Goal: Information Seeking & Learning: Understand process/instructions

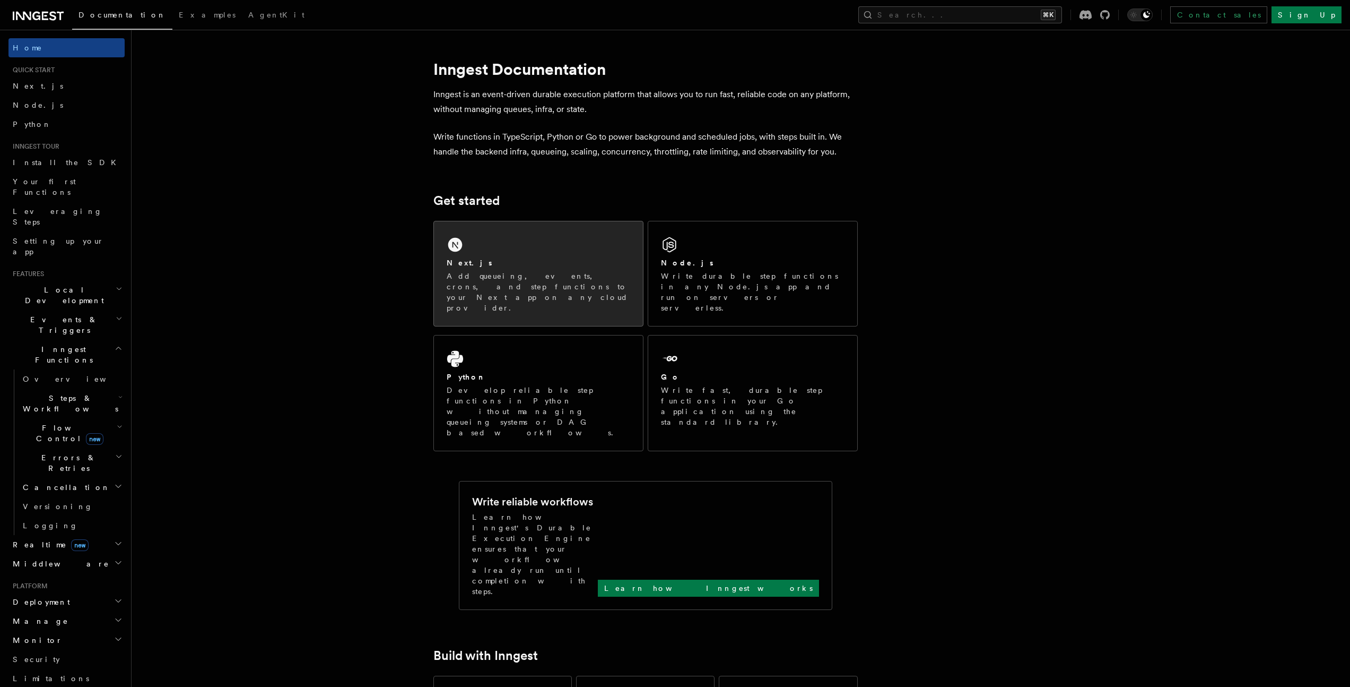
click at [589, 244] on div "Next.js Add queueing, events, crons, and step functions to your Next app on any…" at bounding box center [538, 273] width 209 height 105
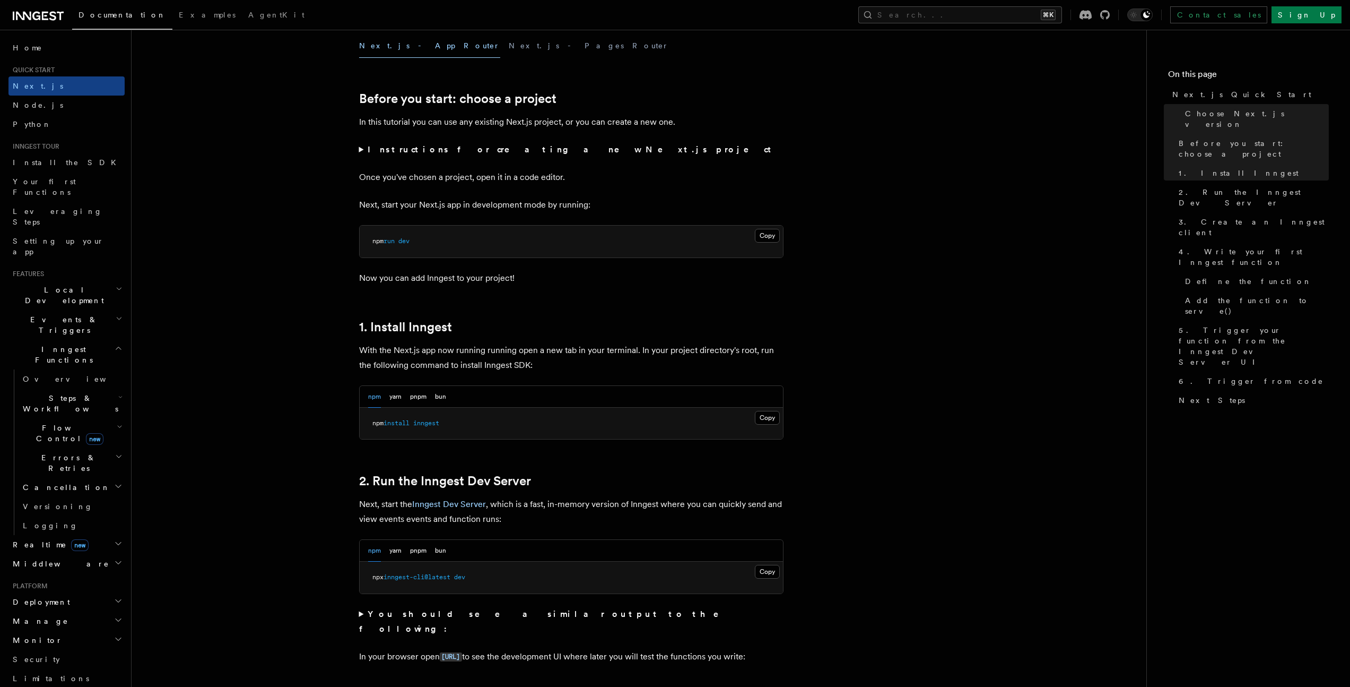
scroll to position [313, 0]
click at [498, 155] on summary "Instructions for creating a new Next.js project" at bounding box center [571, 150] width 424 height 15
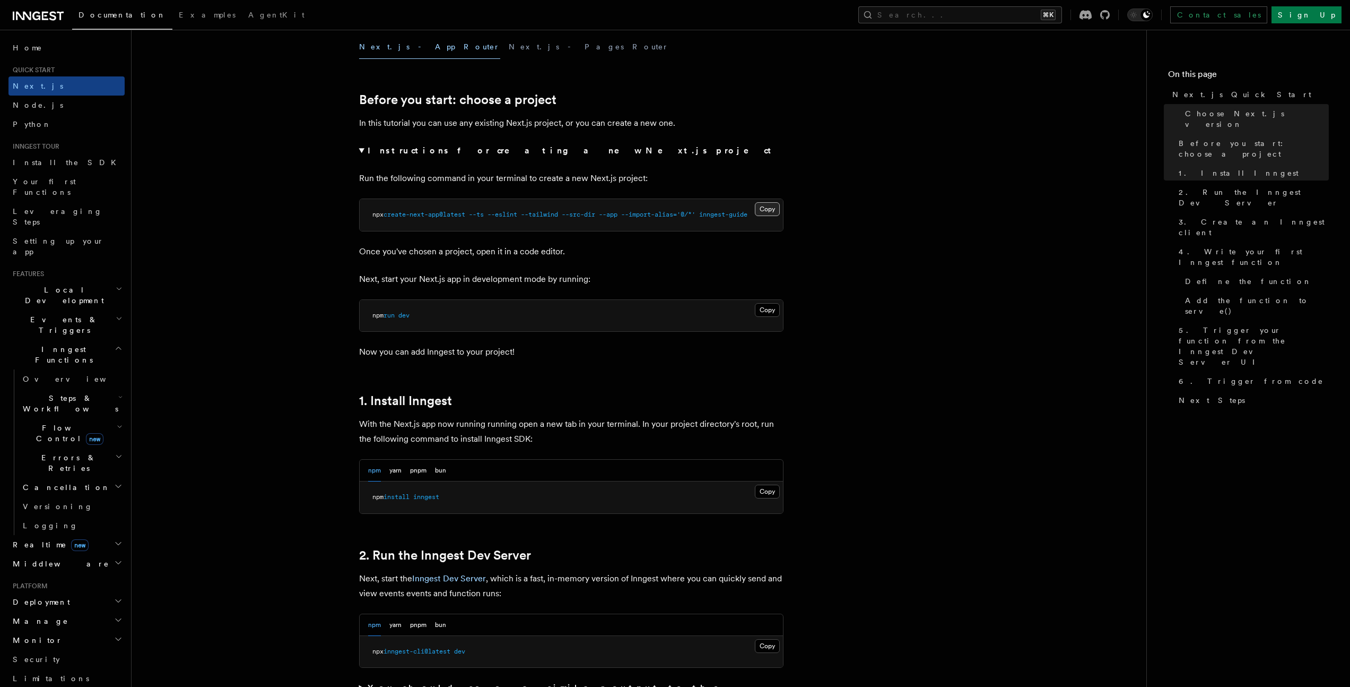
click at [774, 210] on button "Copy Copied" at bounding box center [767, 209] width 25 height 14
click at [769, 210] on button "Copy Copied" at bounding box center [767, 209] width 25 height 14
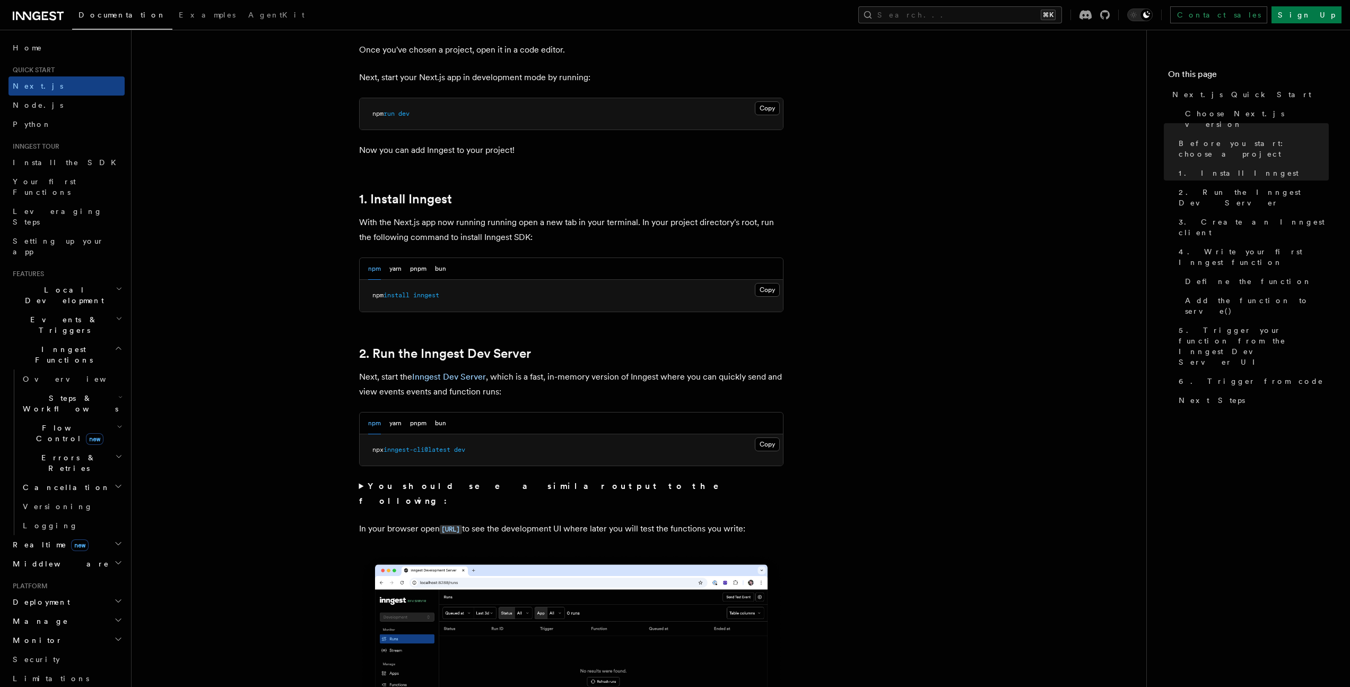
scroll to position [542, 0]
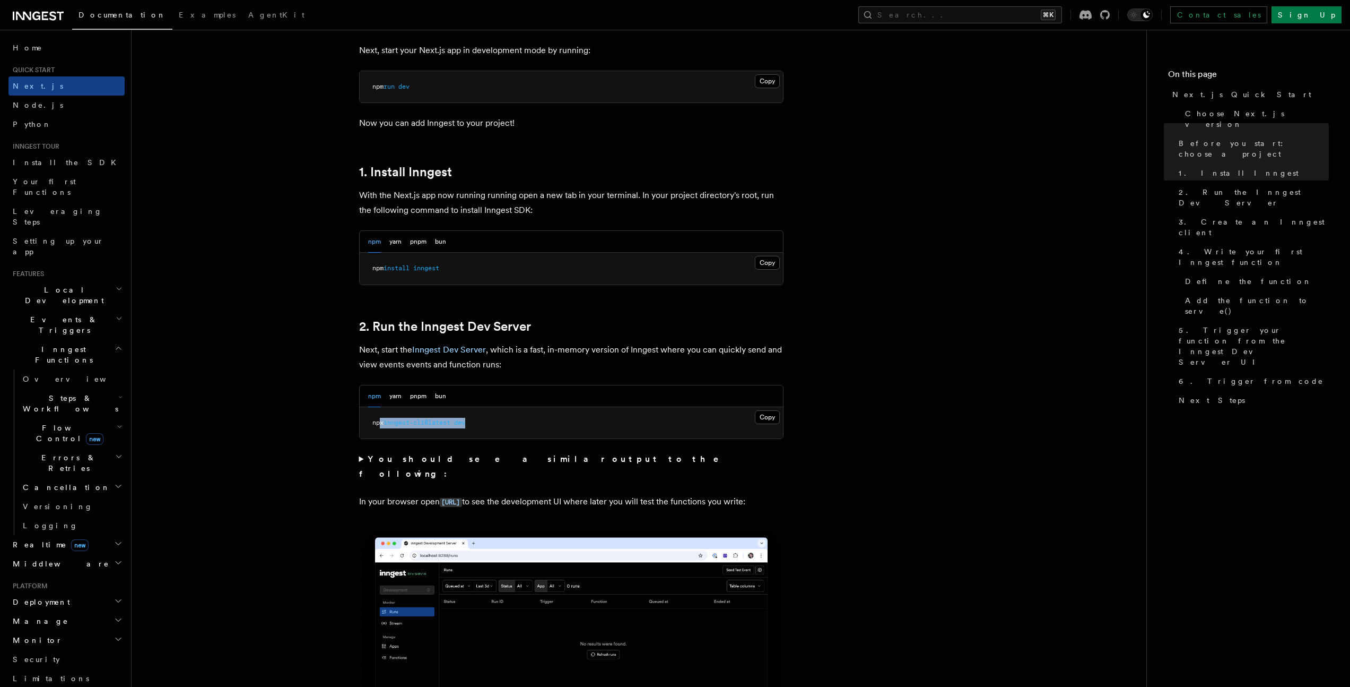
drag, startPoint x: 460, startPoint y: 424, endPoint x: 380, endPoint y: 423, distance: 80.1
click at [380, 424] on span "npx inngest-cli@latest dev" at bounding box center [418, 422] width 93 height 7
click at [763, 263] on button "Copy Copied" at bounding box center [767, 263] width 25 height 14
click at [627, 418] on pre "npx inngest-cli@latest dev" at bounding box center [571, 423] width 423 height 32
click at [763, 416] on button "Copy Copied" at bounding box center [767, 417] width 25 height 14
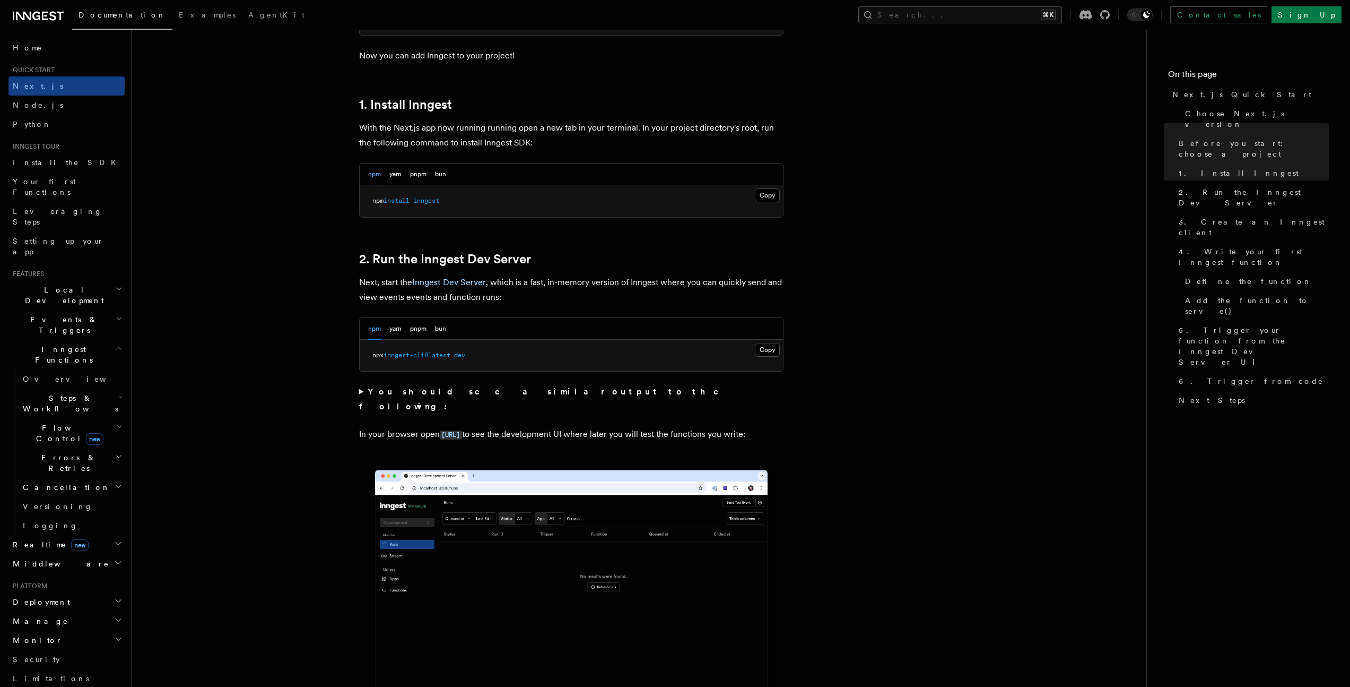
scroll to position [735, 0]
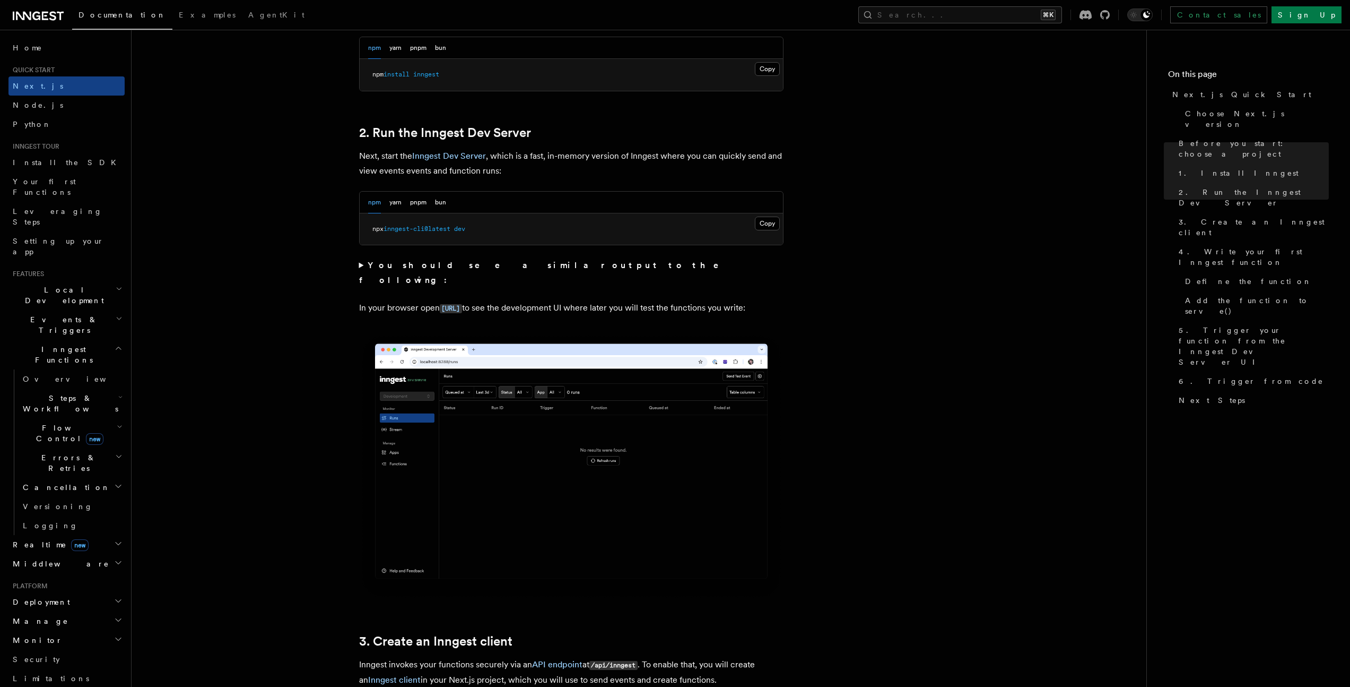
click at [361, 266] on summary "You should see a similar output to the following:" at bounding box center [571, 273] width 424 height 30
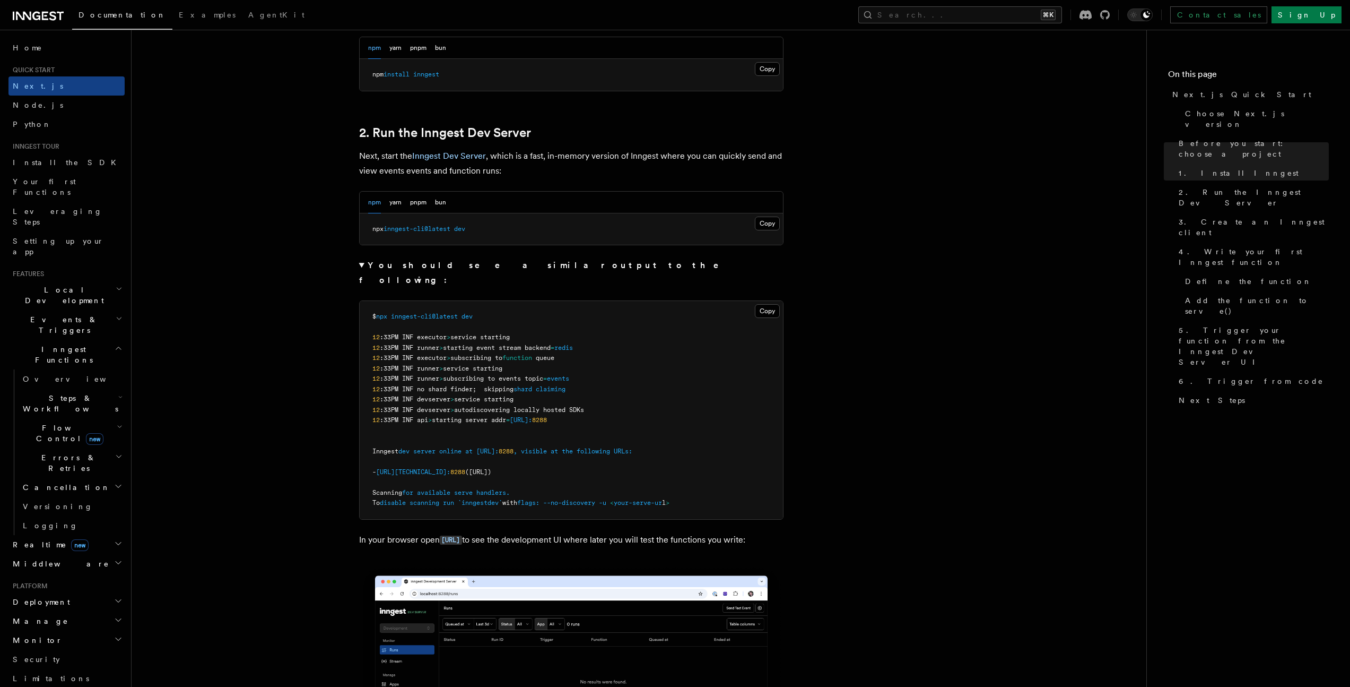
click at [366, 266] on strong "You should see a similar output to the following:" at bounding box center [546, 272] width 375 height 25
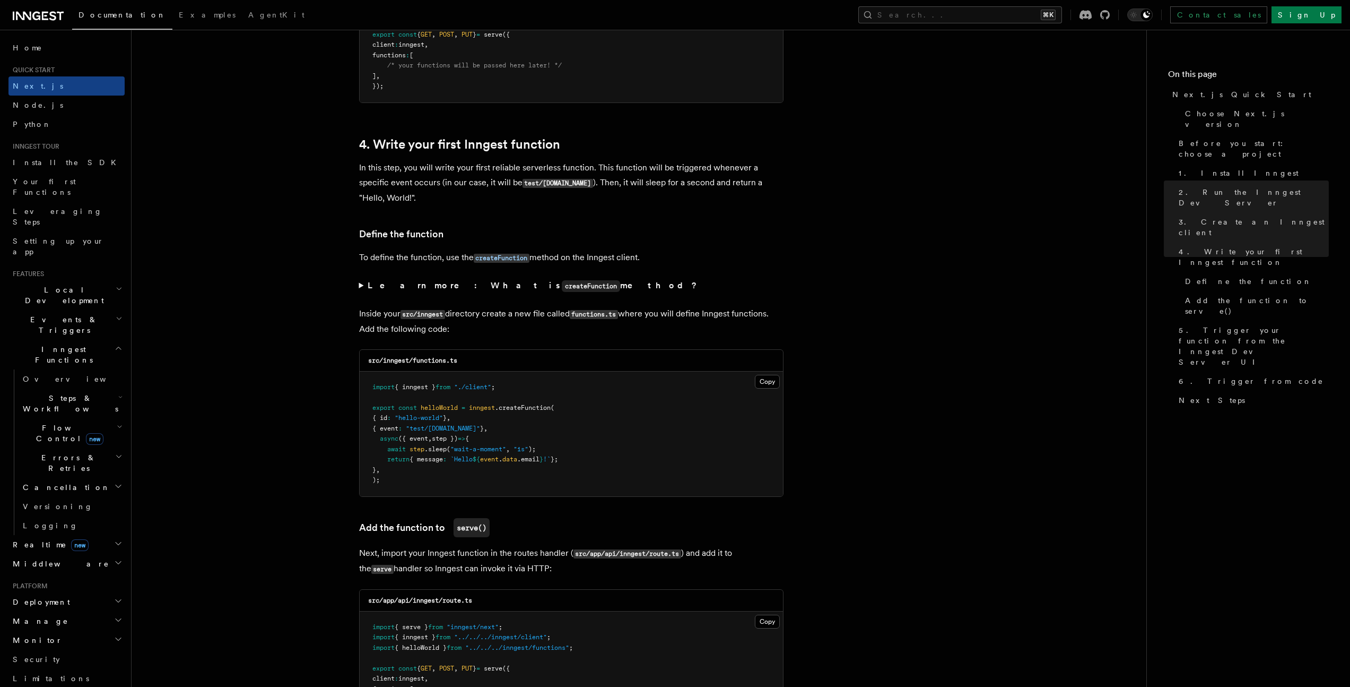
scroll to position [1700, 0]
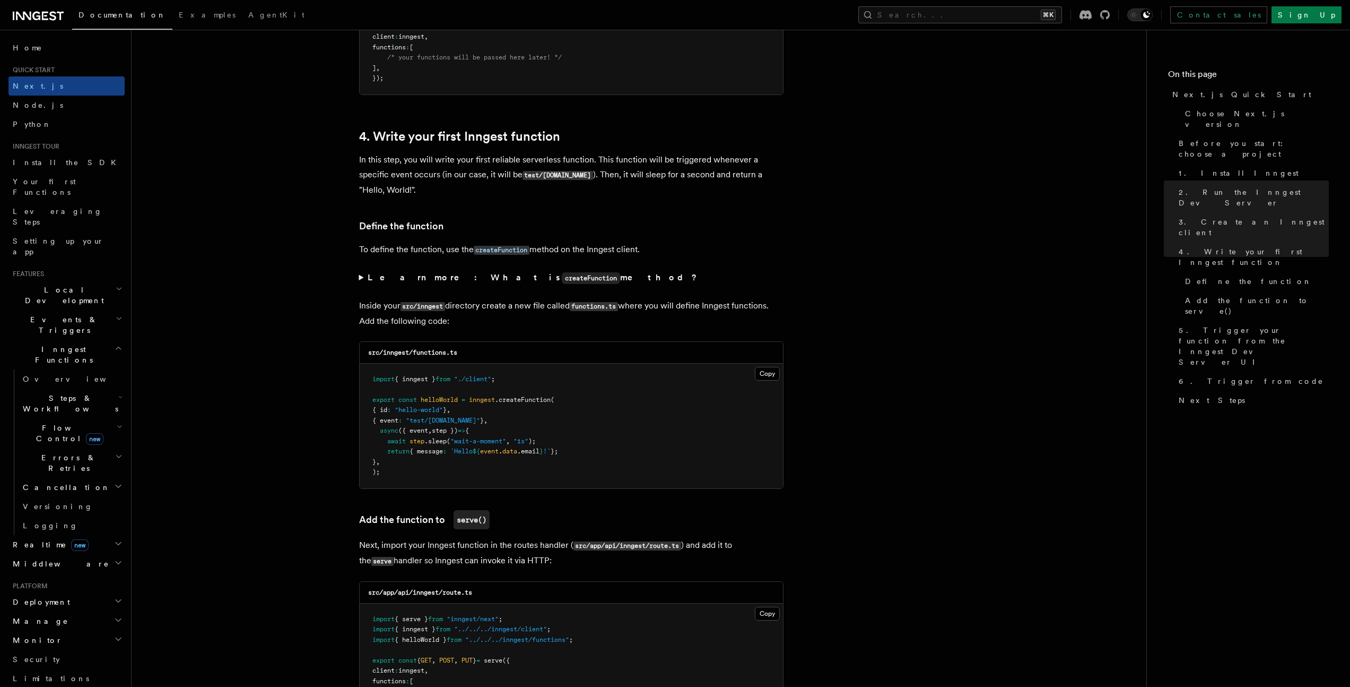
click at [361, 280] on summary "Learn more: What is createFunction method?" at bounding box center [571, 277] width 424 height 15
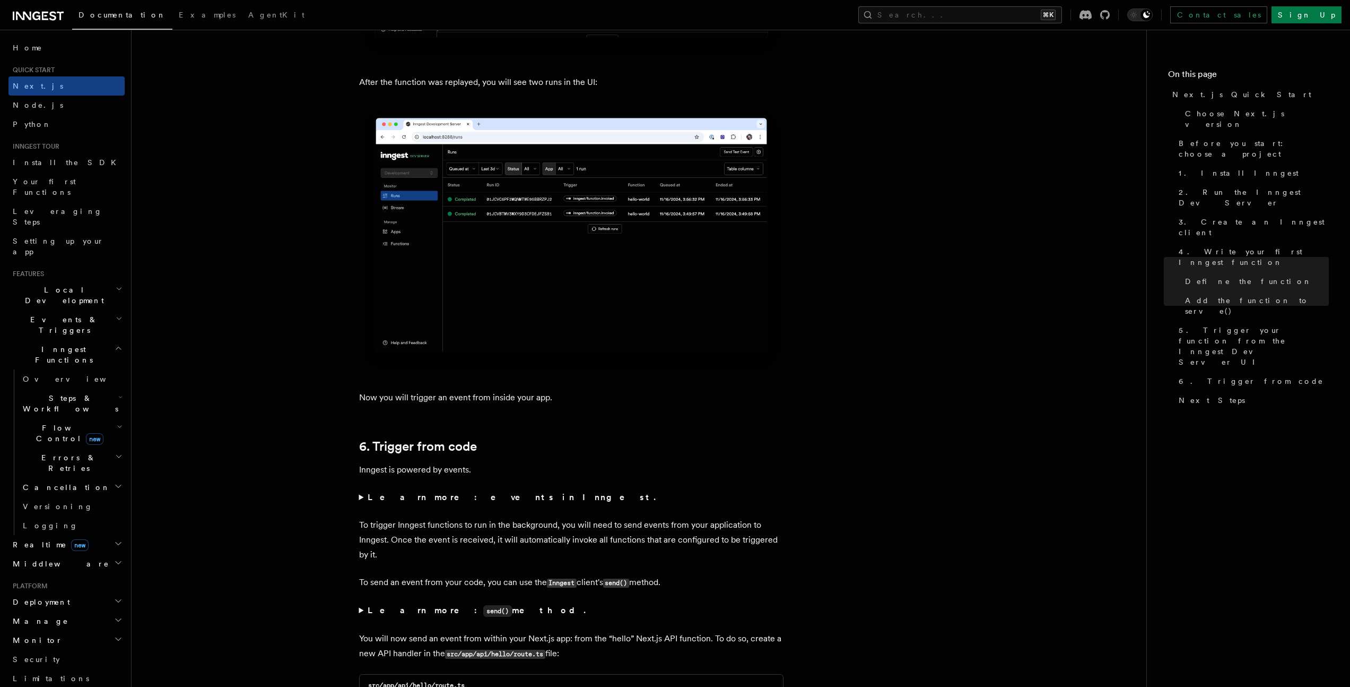
scroll to position [5278, 0]
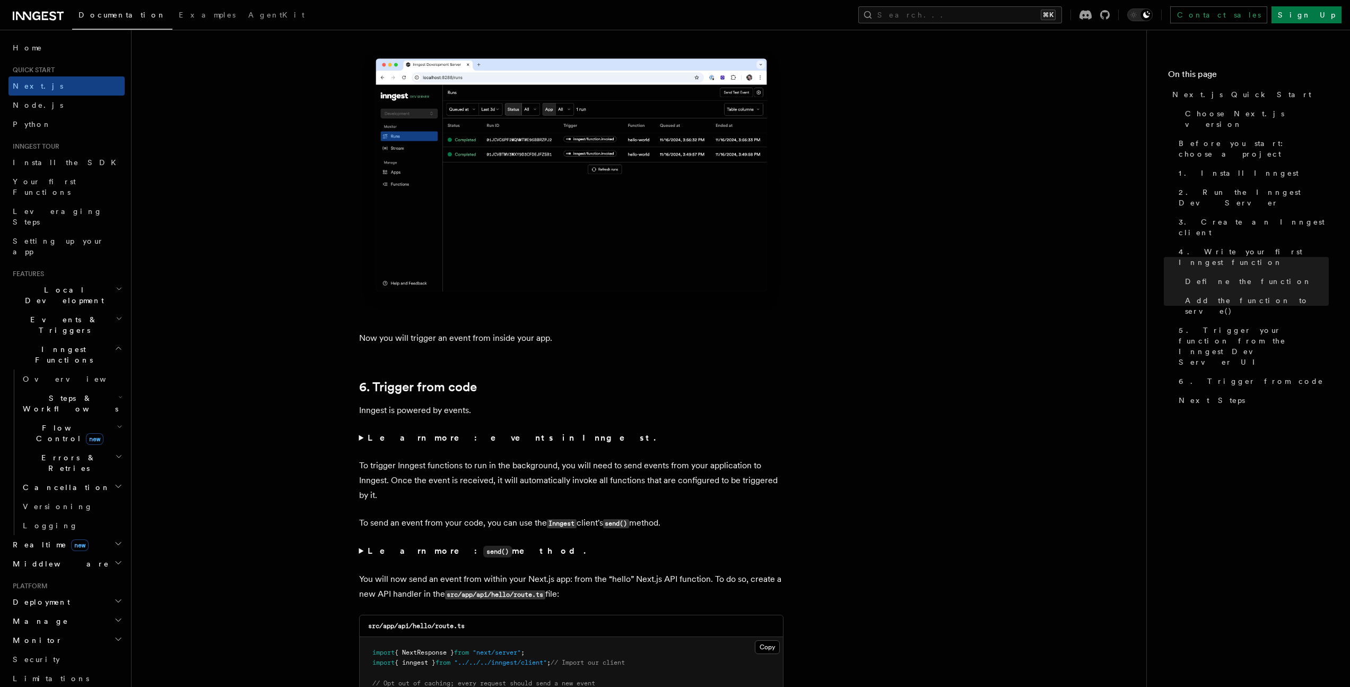
click at [456, 439] on strong "Learn more: events in Inngest." at bounding box center [513, 437] width 290 height 10
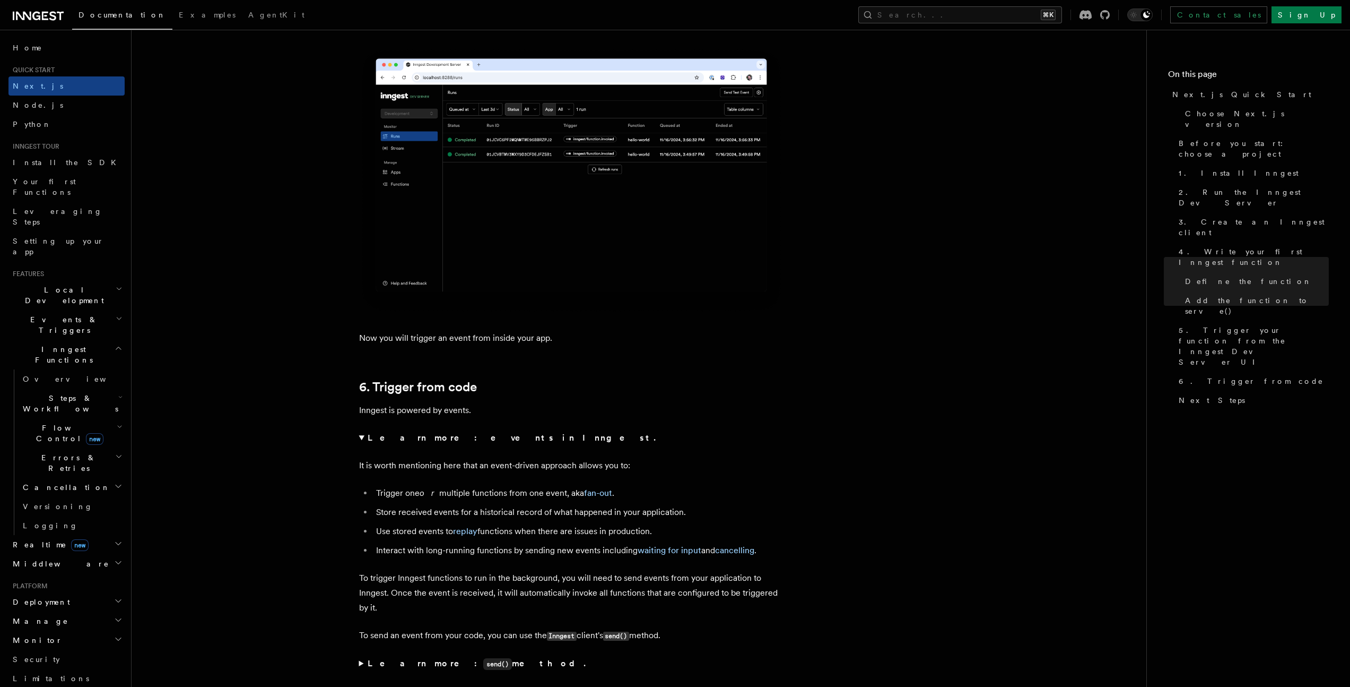
click at [455, 442] on strong "Learn more: events in Inngest." at bounding box center [513, 437] width 290 height 10
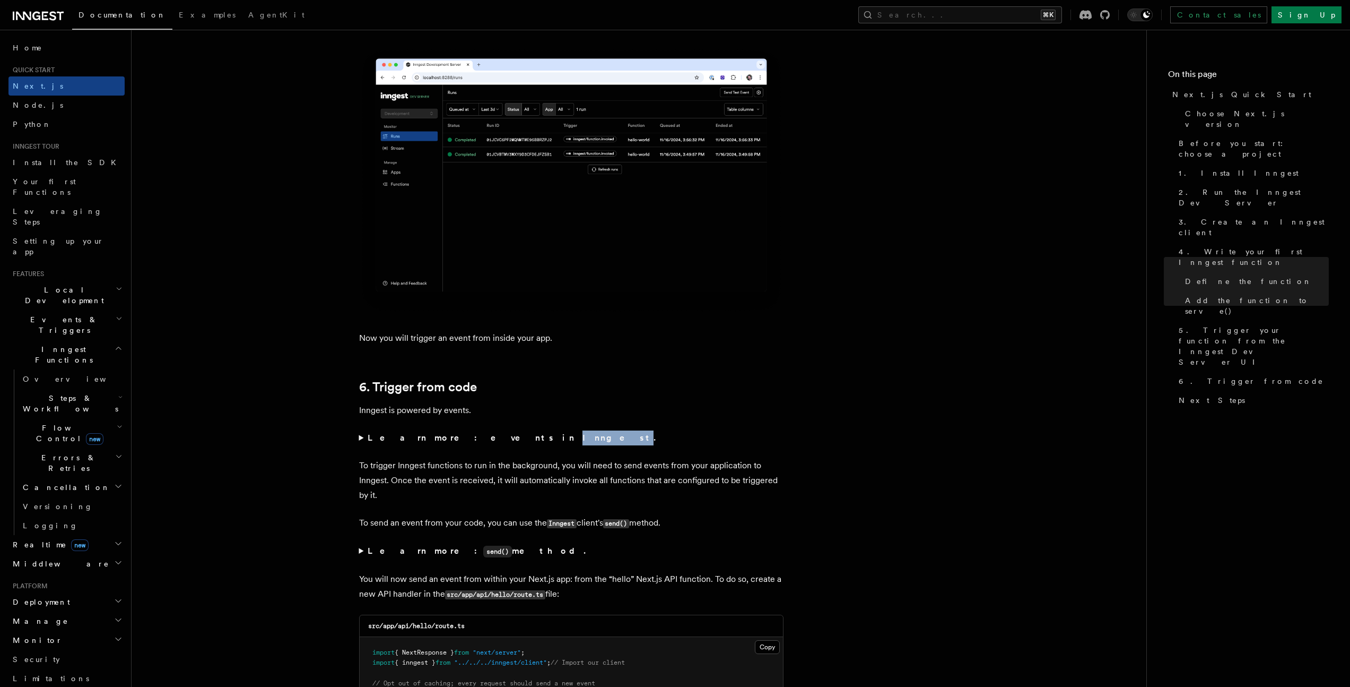
click at [456, 442] on strong "Learn more: events in Inngest." at bounding box center [513, 437] width 290 height 10
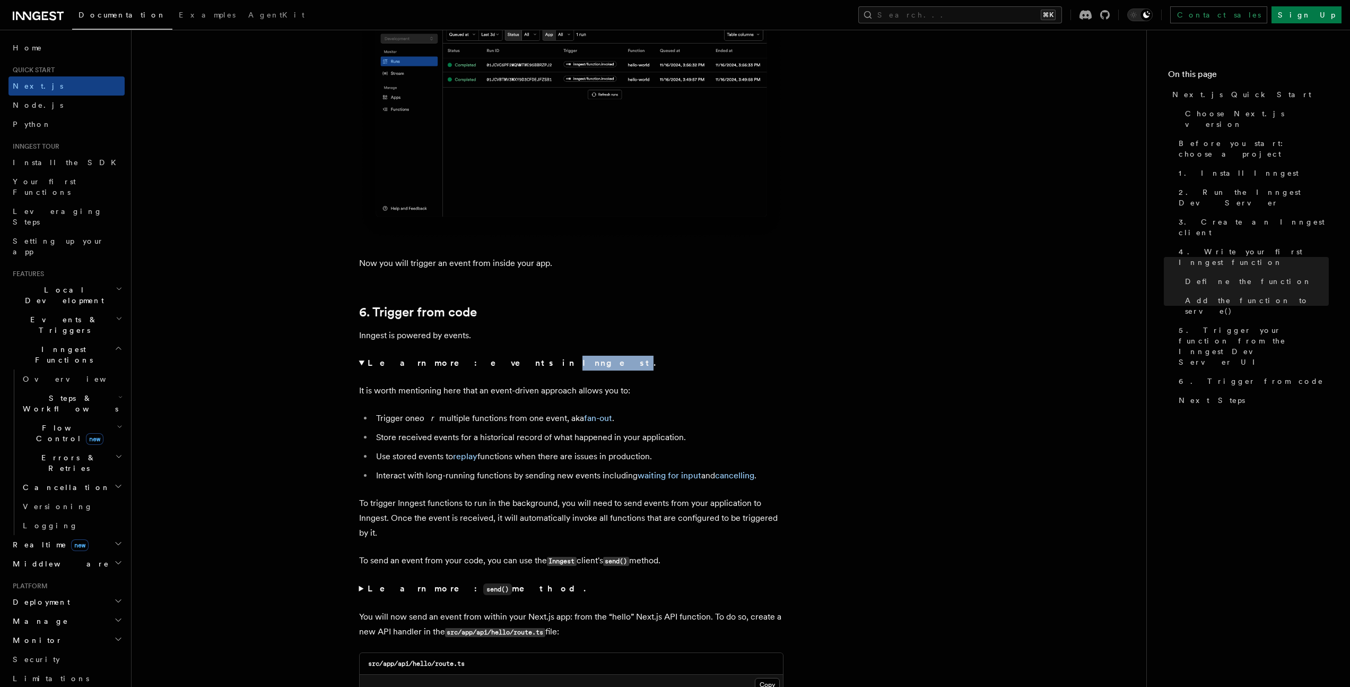
scroll to position [5449, 0]
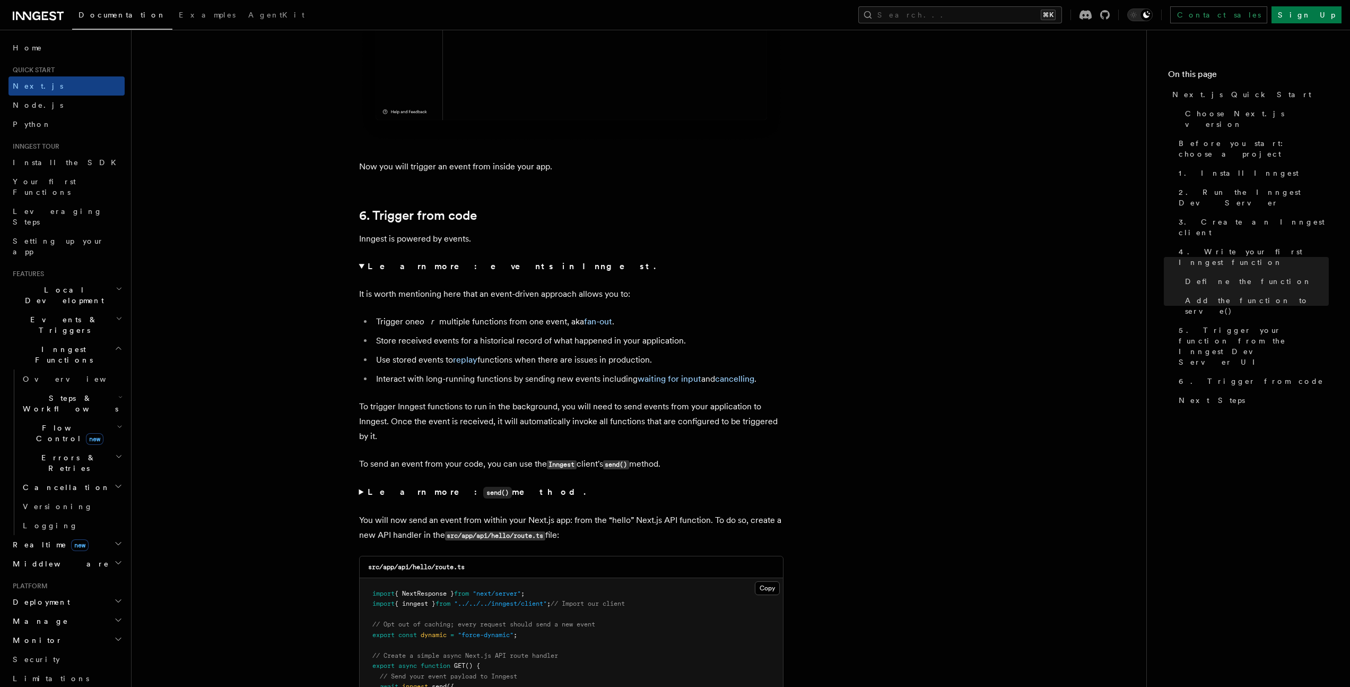
click at [359, 498] on summary "Learn more: send() method." at bounding box center [571, 491] width 424 height 15
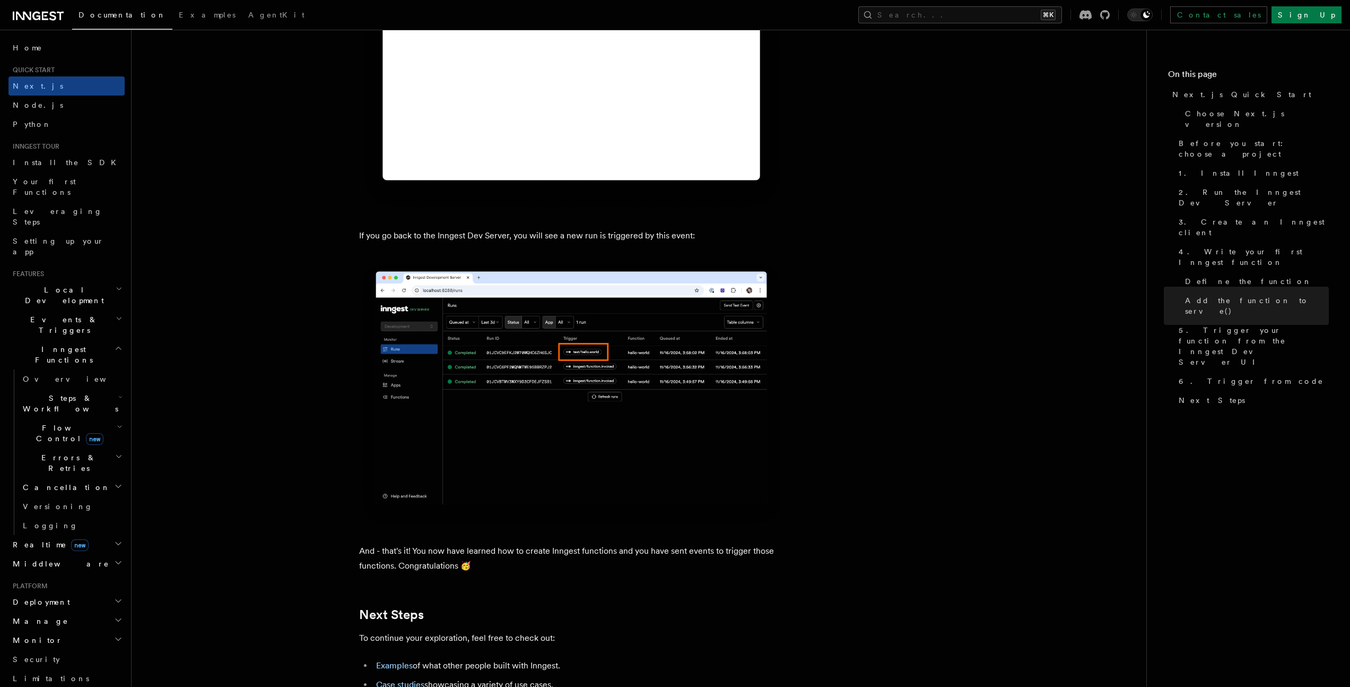
scroll to position [6600, 0]
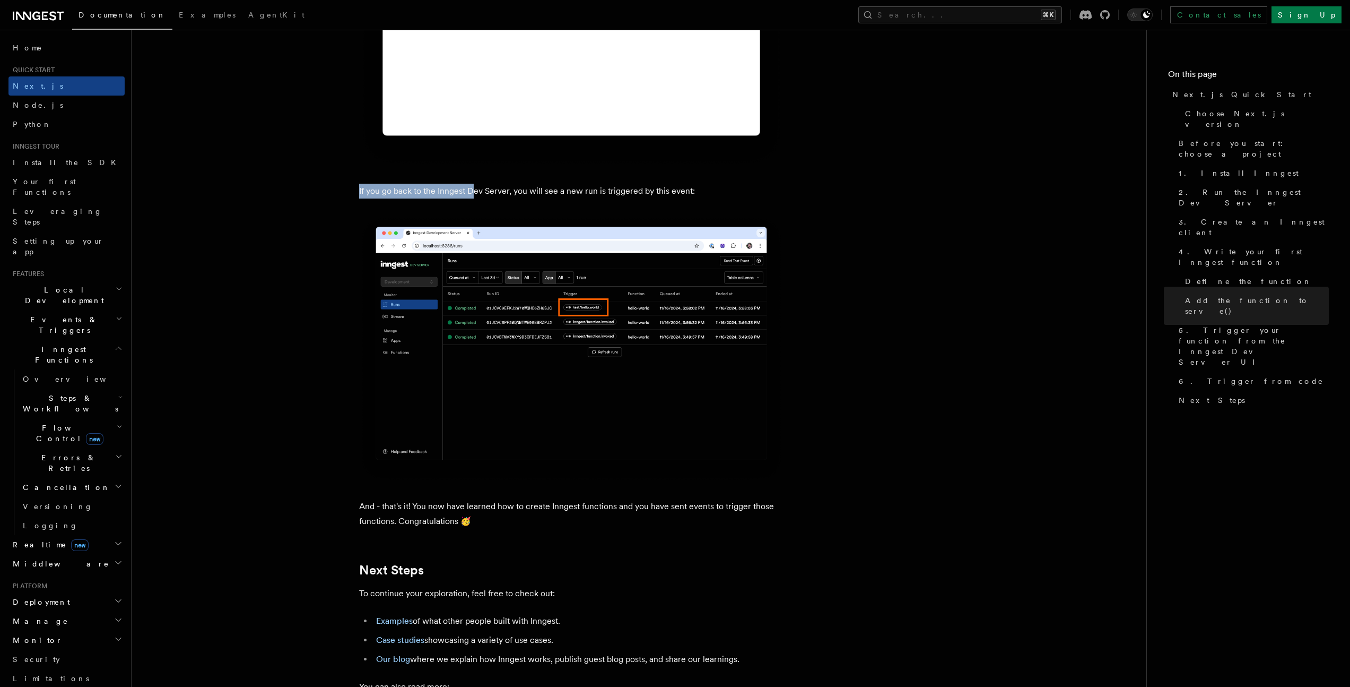
drag, startPoint x: 446, startPoint y: 222, endPoint x: 473, endPoint y: 216, distance: 27.2
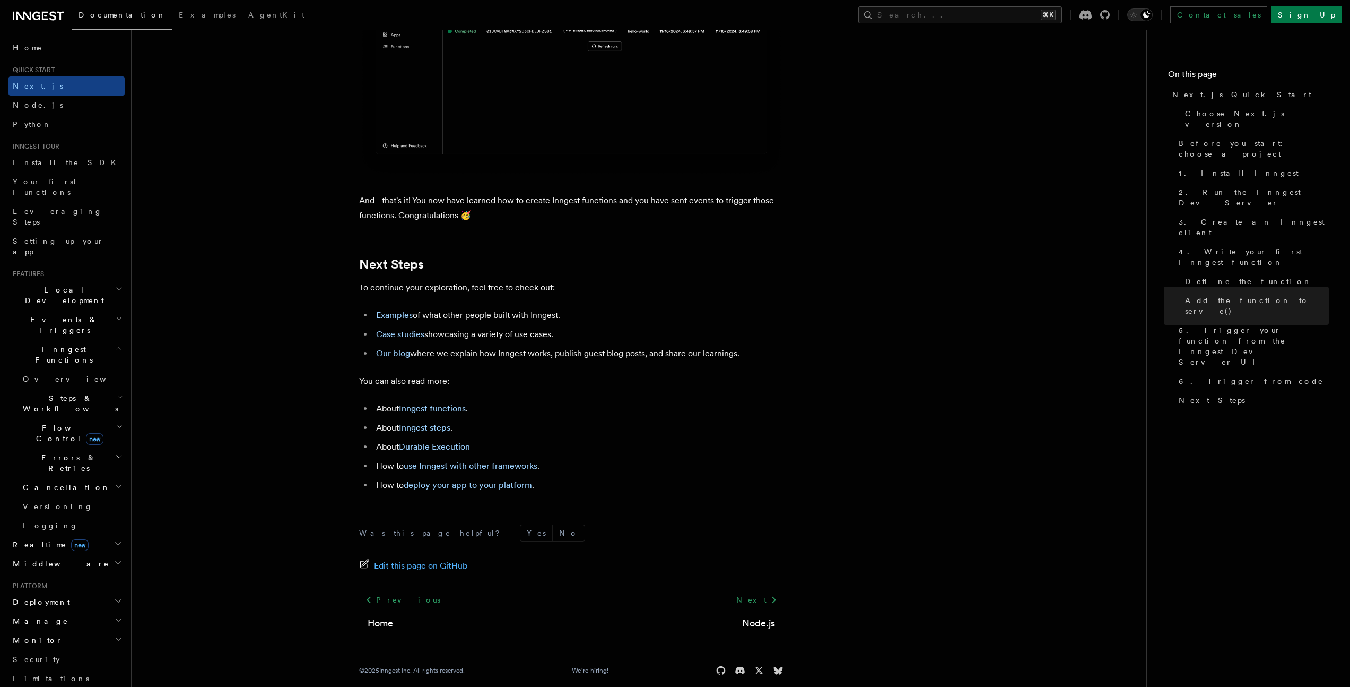
scroll to position [6944, 0]
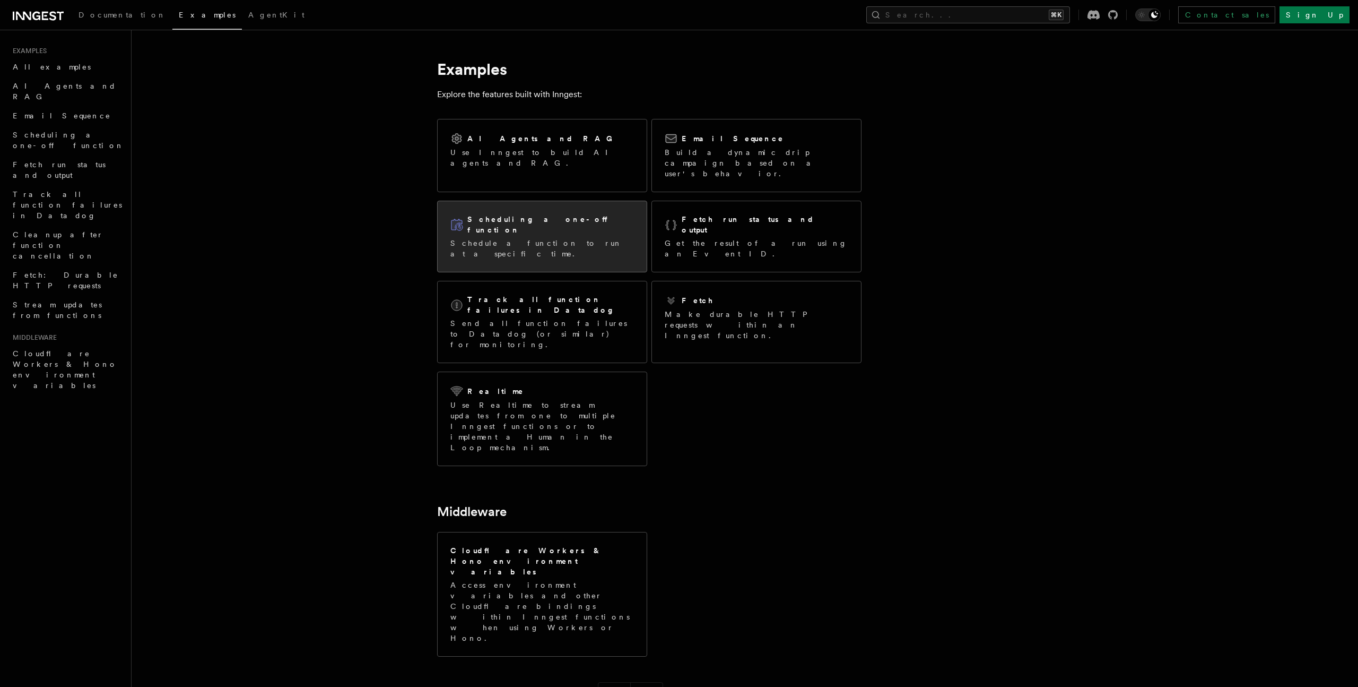
click at [543, 238] on p "Schedule a function to run at a specific time." at bounding box center [542, 248] width 184 height 21
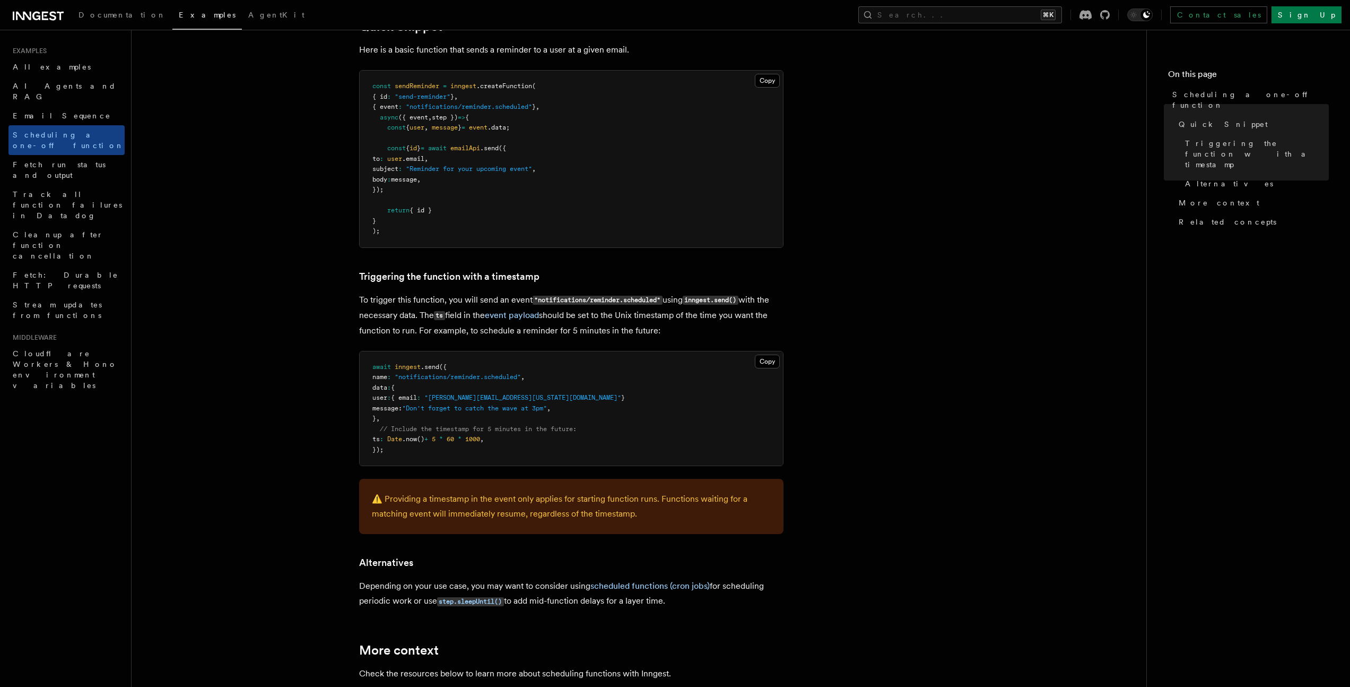
scroll to position [274, 0]
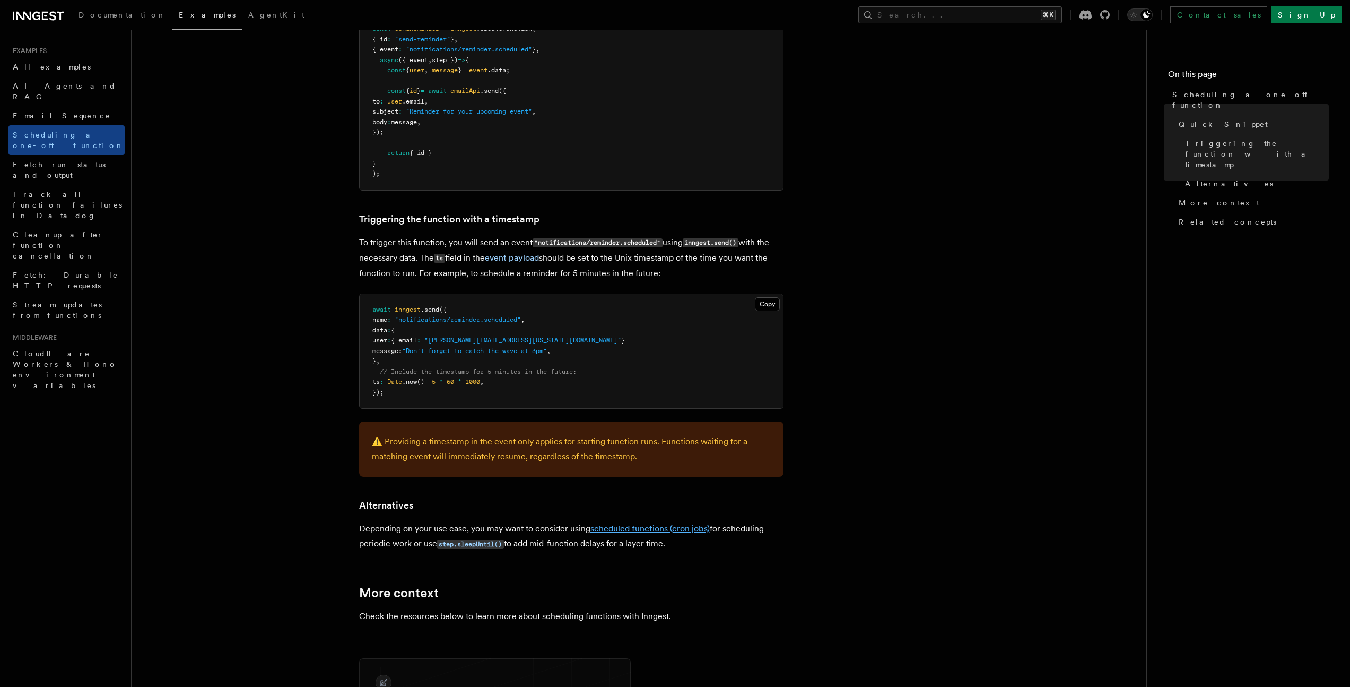
click at [652, 525] on link "scheduled functions (cron jobs)" at bounding box center [649, 528] width 119 height 10
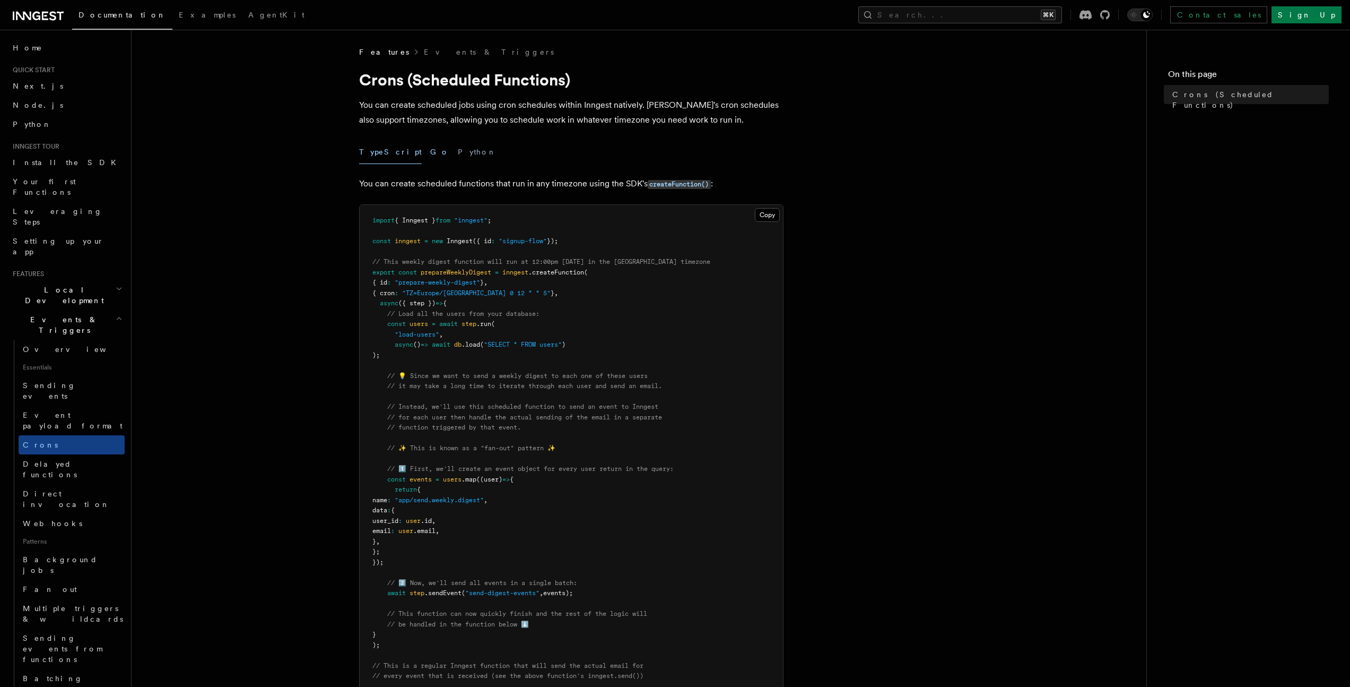
click at [413, 155] on div "TypeScript Go Python" at bounding box center [571, 152] width 424 height 24
click at [430, 154] on button "Go" at bounding box center [439, 152] width 19 height 24
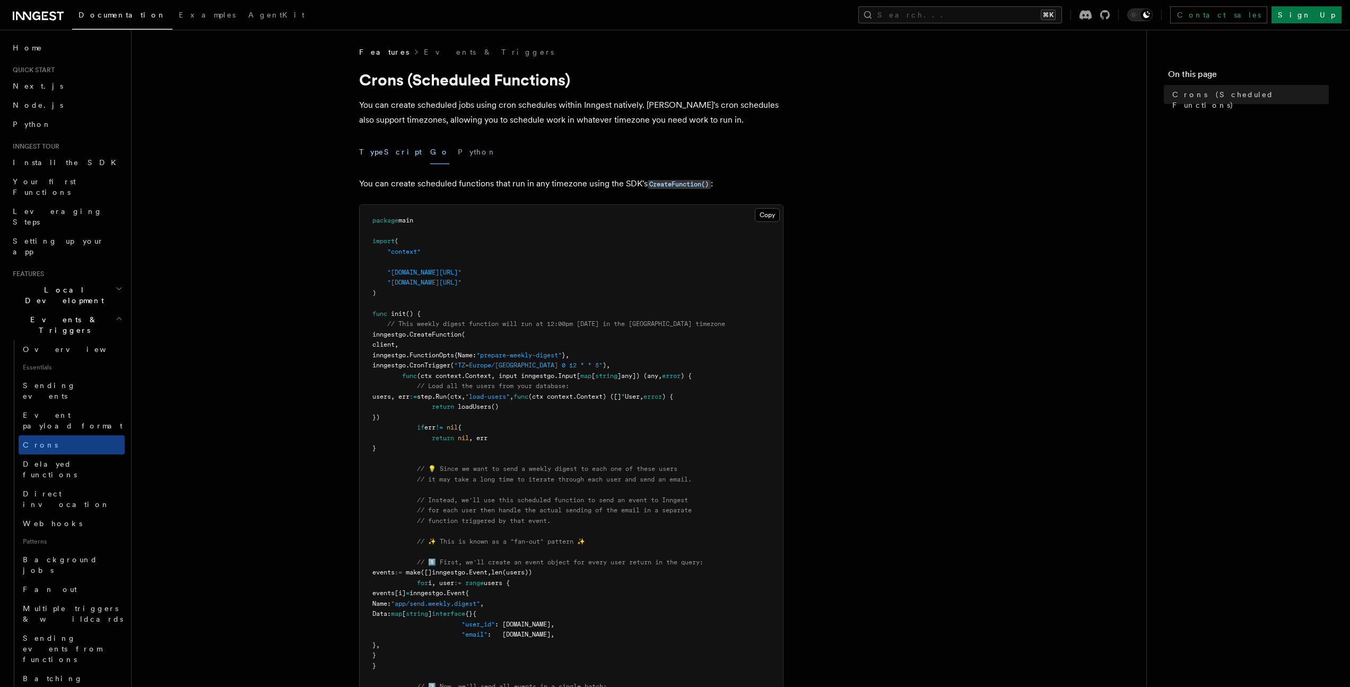
click at [379, 153] on button "TypeScript" at bounding box center [390, 152] width 63 height 24
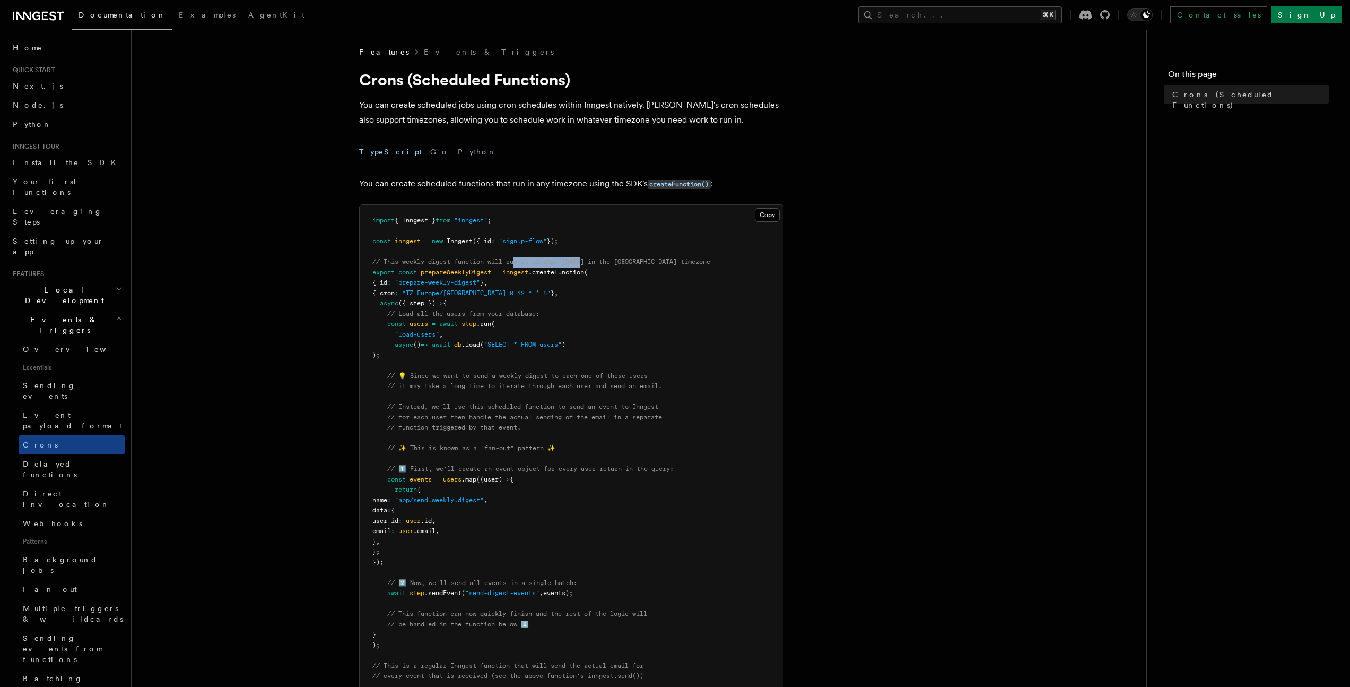
drag, startPoint x: 518, startPoint y: 265, endPoint x: 590, endPoint y: 266, distance: 72.2
click at [585, 263] on span "// This weekly digest function will run at 12:00pm on Friday in the Paris timez…" at bounding box center [541, 261] width 338 height 7
click at [649, 292] on pre "import { Inngest } from "inngest" ; const inngest = new Inngest ({ id : "signup…" at bounding box center [571, 531] width 423 height 653
click at [509, 486] on pre "import { Inngest } from "inngest" ; const inngest = new Inngest ({ id : "signup…" at bounding box center [571, 531] width 423 height 653
click at [458, 154] on button "Python" at bounding box center [477, 152] width 39 height 24
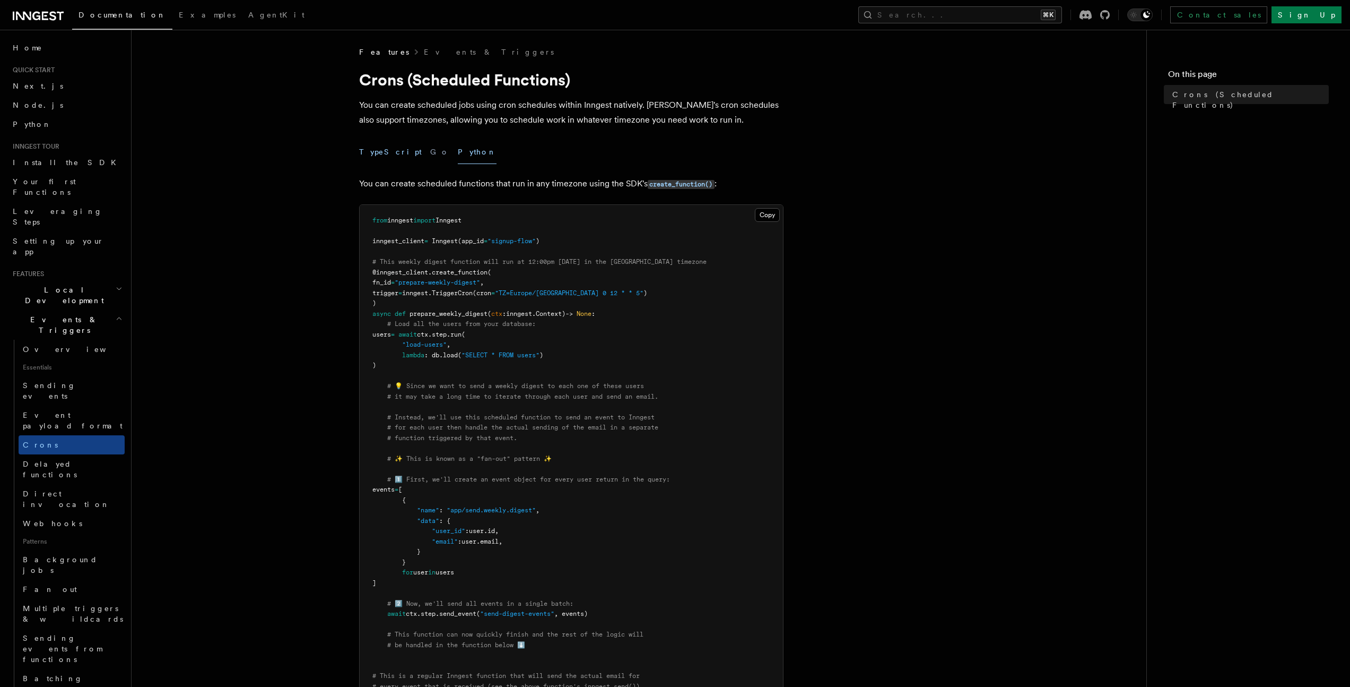
click at [362, 152] on button "TypeScript" at bounding box center [390, 152] width 63 height 24
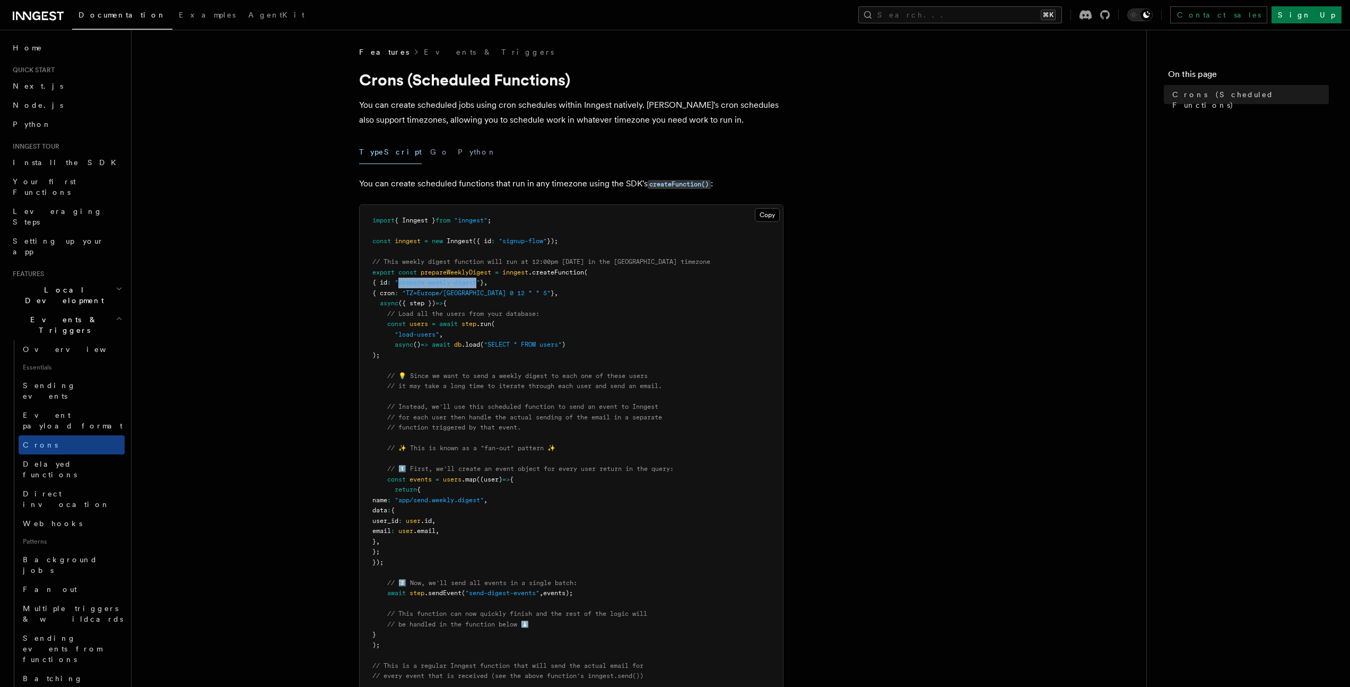
drag, startPoint x: 405, startPoint y: 283, endPoint x: 486, endPoint y: 283, distance: 80.6
click at [480, 283] on span ""prepare-weekly-digest"" at bounding box center [437, 282] width 85 height 7
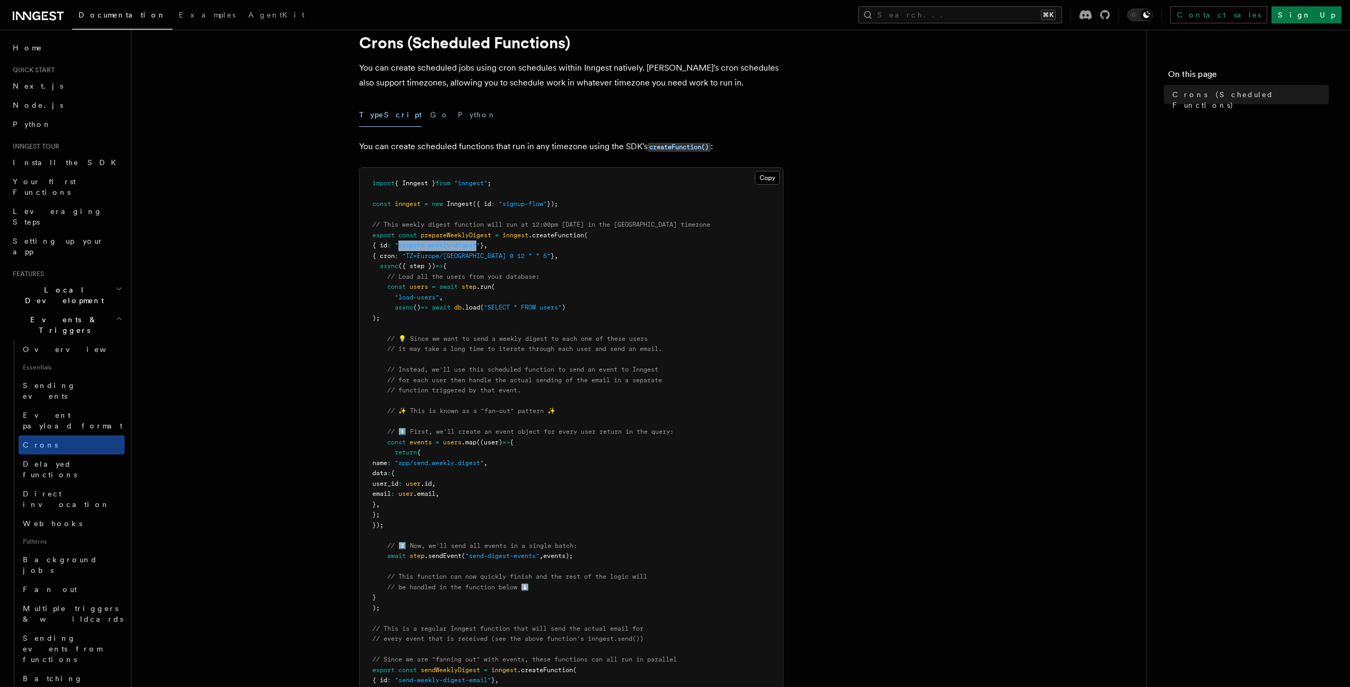
scroll to position [37, 0]
click at [561, 269] on pre "import { Inngest } from "inngest" ; const inngest = new Inngest ({ id : "signup…" at bounding box center [571, 494] width 423 height 653
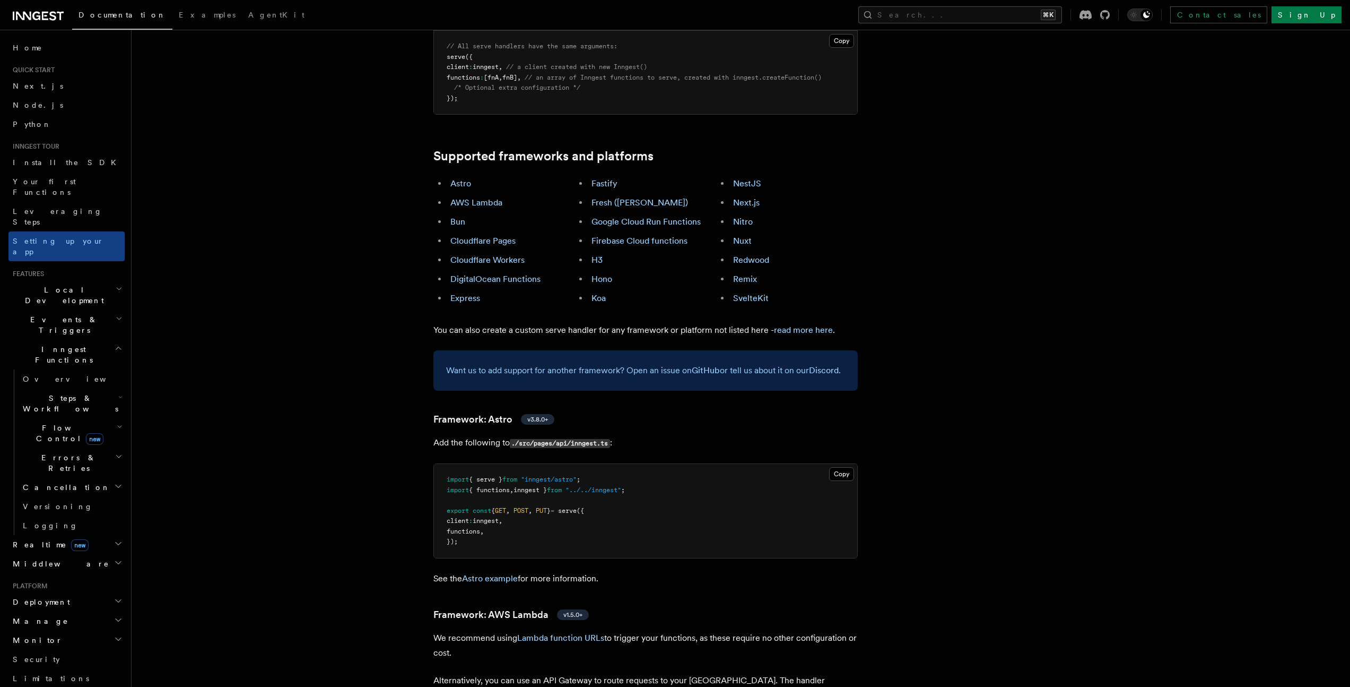
scroll to position [541, 0]
